Goal: Task Accomplishment & Management: Manage account settings

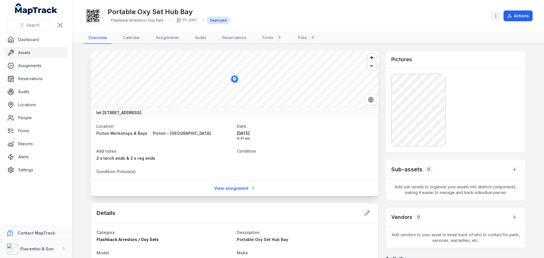
click at [496, 12] on button "button" at bounding box center [495, 15] width 11 height 11
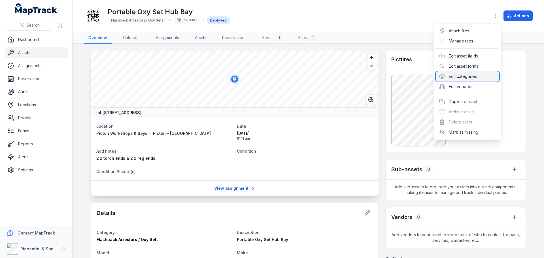
click at [472, 78] on div "Edit categories" at bounding box center [466, 76] width 63 height 10
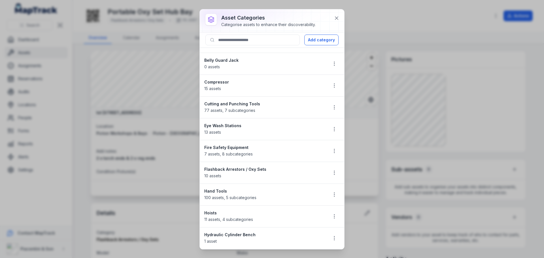
scroll to position [28, 0]
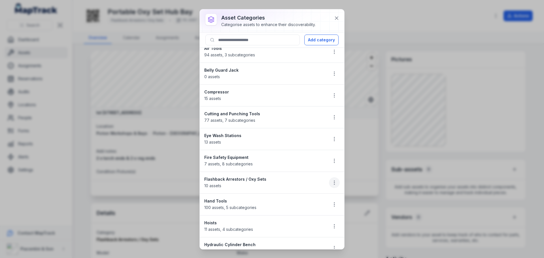
click at [331, 182] on icon "button" at bounding box center [334, 183] width 6 height 6
click at [326, 195] on div "Edit" at bounding box center [301, 198] width 63 height 10
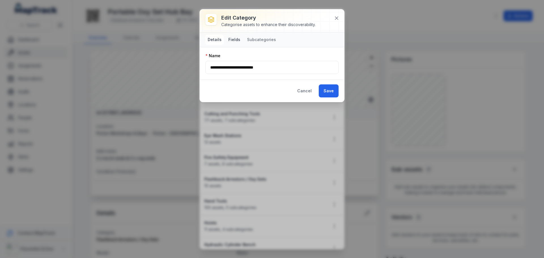
click at [231, 39] on button "Fields" at bounding box center [234, 40] width 16 height 10
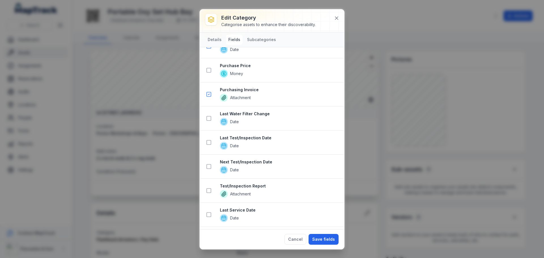
scroll to position [708, 0]
click at [207, 92] on icon at bounding box center [209, 94] width 6 height 6
click at [209, 121] on rect at bounding box center [209, 118] width 4 height 4
click at [210, 141] on icon at bounding box center [209, 143] width 6 height 6
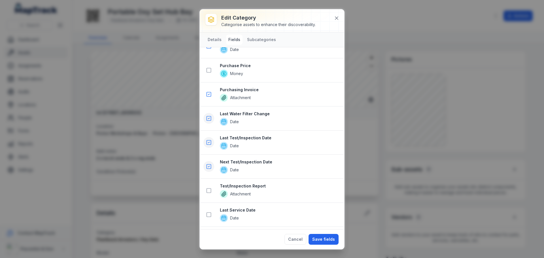
scroll to position [780, 0]
click at [208, 93] on icon at bounding box center [209, 94] width 6 height 6
click at [332, 240] on button "Save fields" at bounding box center [323, 239] width 30 height 11
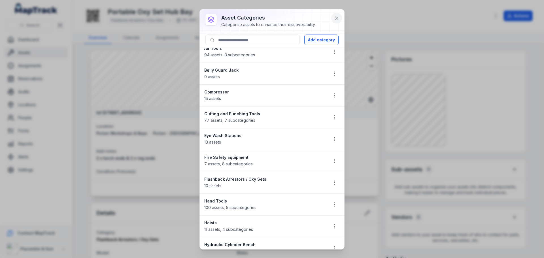
click at [335, 15] on icon at bounding box center [336, 18] width 6 height 6
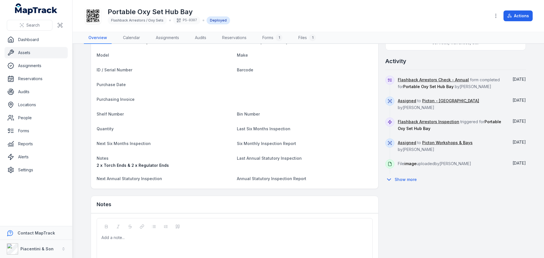
scroll to position [198, 0]
